Goal: Navigation & Orientation: Find specific page/section

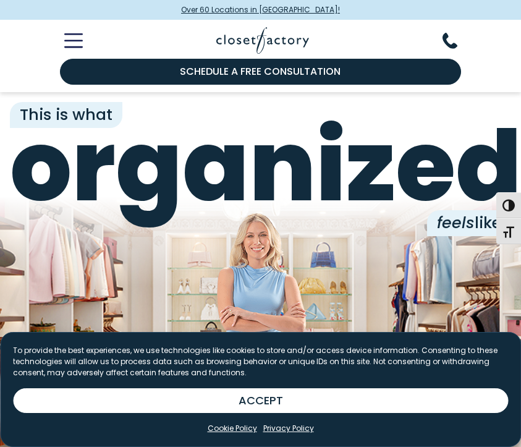
click at [82, 46] on icon "Toggle Mobile Menu" at bounding box center [73, 40] width 19 height 14
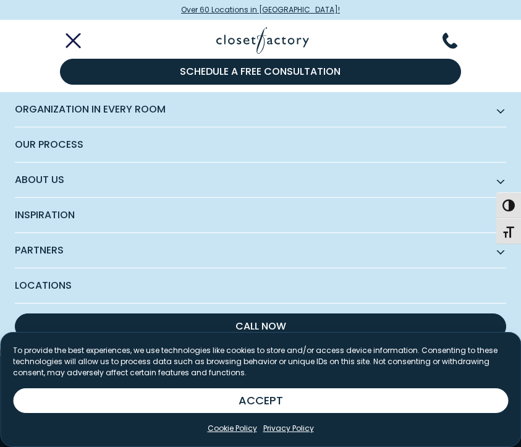
drag, startPoint x: 139, startPoint y: 170, endPoint x: 153, endPoint y: 174, distance: 14.1
click at [142, 173] on span "About Us" at bounding box center [261, 180] width 492 height 35
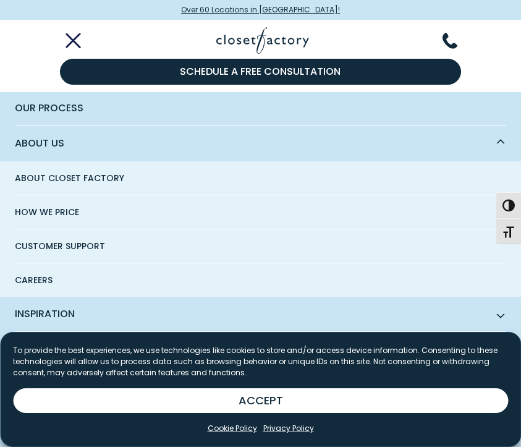
click at [104, 173] on span "About Closet Factory" at bounding box center [69, 177] width 109 height 33
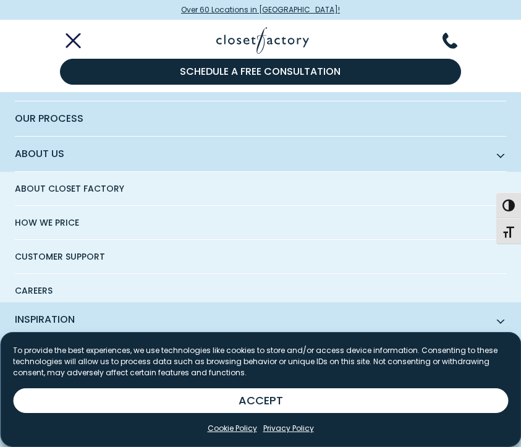
scroll to position [0, 0]
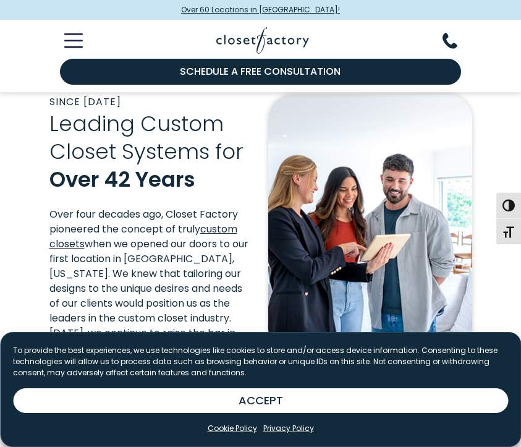
scroll to position [186, 0]
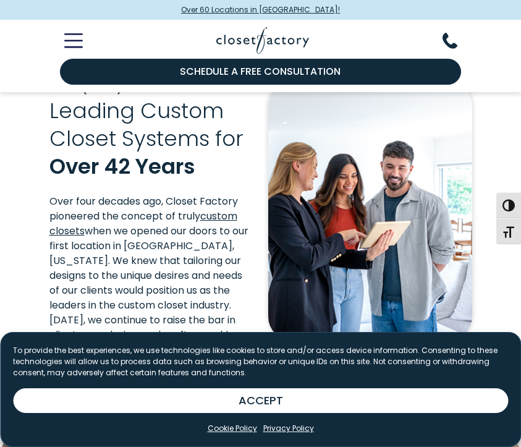
click at [79, 43] on icon "Toggle Mobile Menu" at bounding box center [73, 40] width 19 height 14
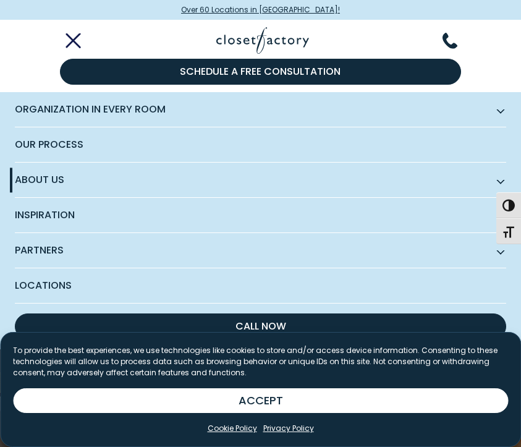
scroll to position [315, 0]
click at [494, 178] on span "About Us" at bounding box center [261, 180] width 492 height 35
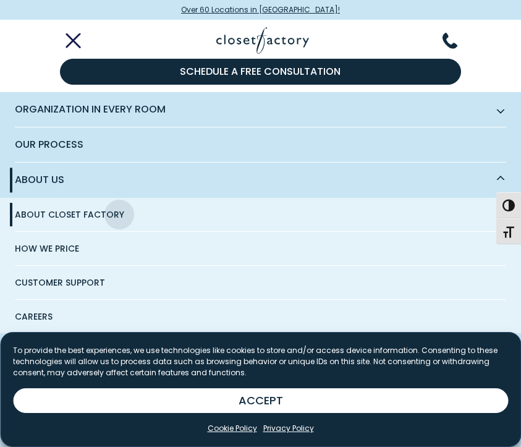
scroll to position [716, 0]
